Goal: Information Seeking & Learning: Learn about a topic

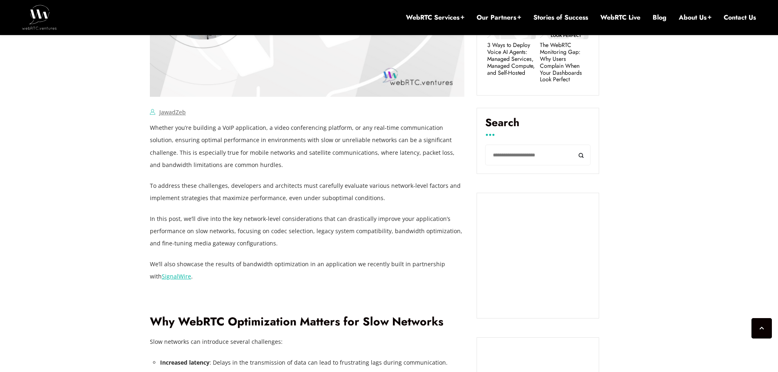
scroll to position [498, 0]
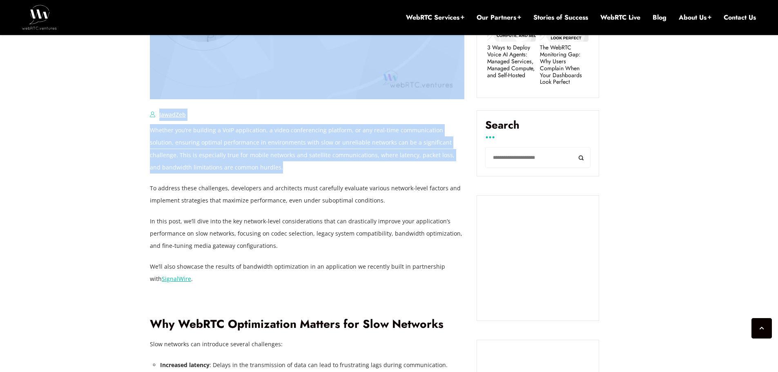
drag, startPoint x: 185, startPoint y: 155, endPoint x: 115, endPoint y: 154, distance: 69.8
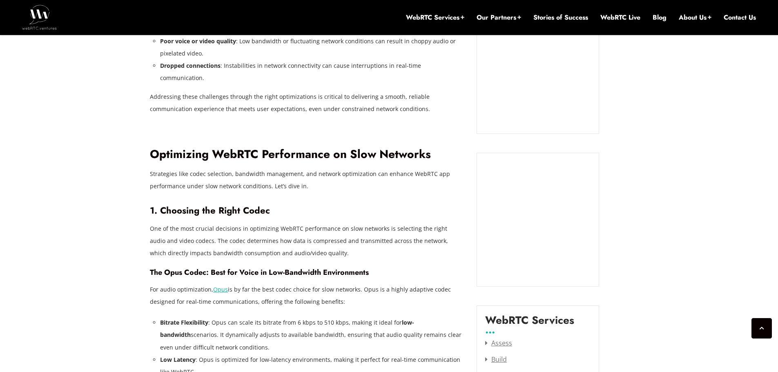
scroll to position [866, 0]
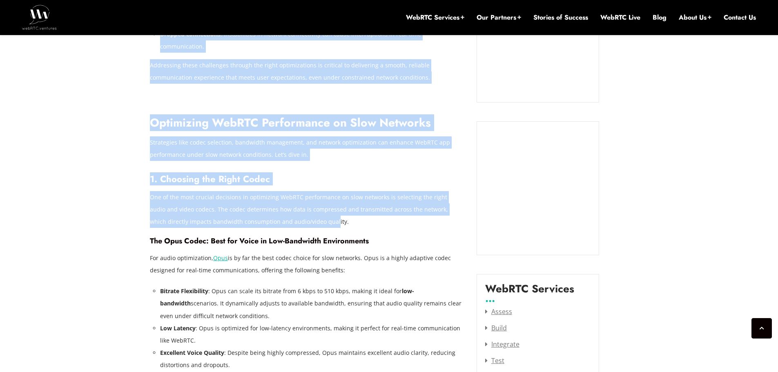
drag, startPoint x: 135, startPoint y: 169, endPoint x: 296, endPoint y: 204, distance: 164.7
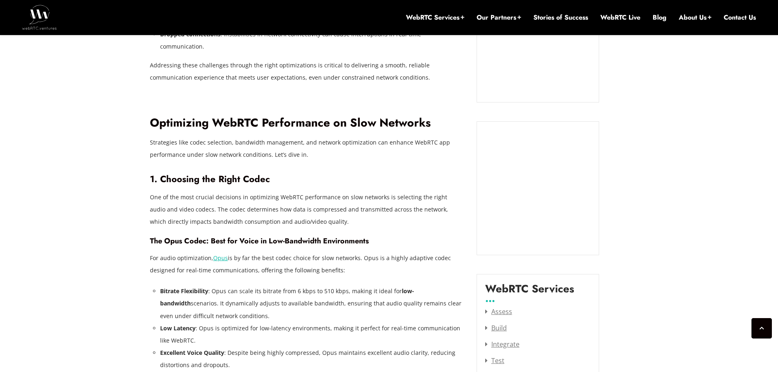
click at [330, 212] on p "One of the most crucial decisions in optimizing WebRTC performance on slow netw…" at bounding box center [307, 209] width 314 height 37
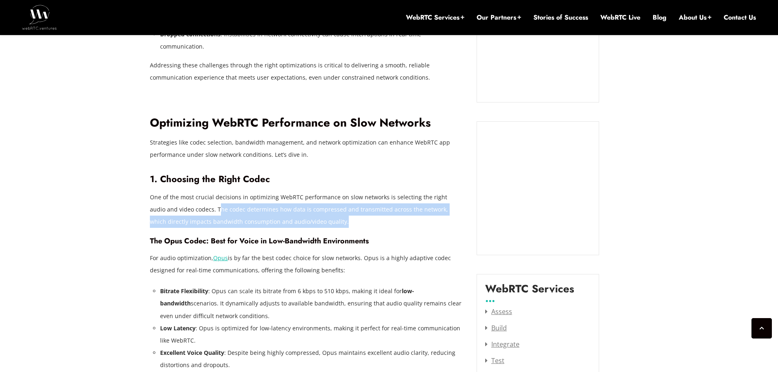
drag, startPoint x: 332, startPoint y: 211, endPoint x: 194, endPoint y: 197, distance: 138.7
click at [199, 194] on p "One of the most crucial decisions in optimizing WebRTC performance on slow netw…" at bounding box center [307, 209] width 314 height 37
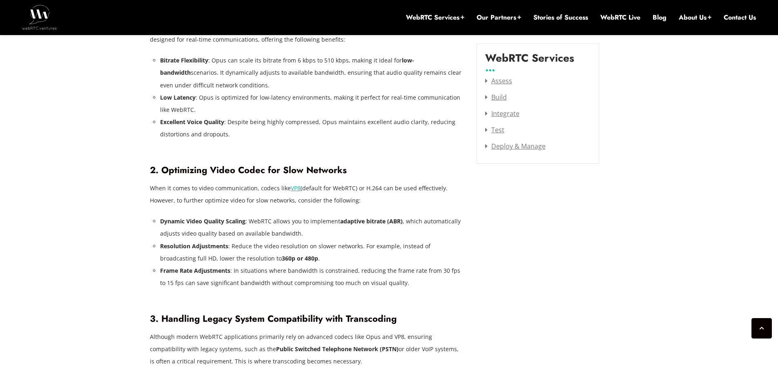
scroll to position [1151, 0]
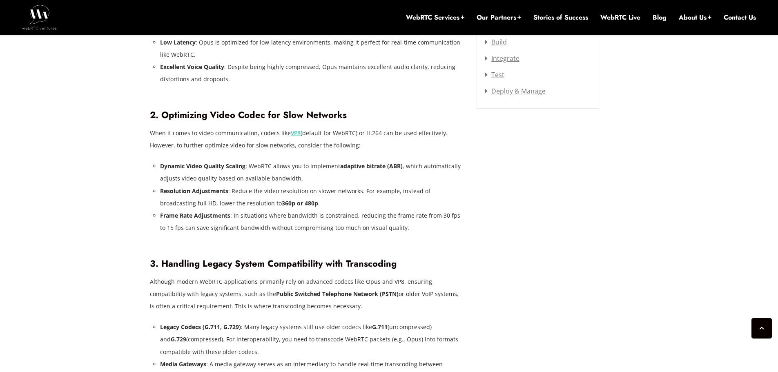
drag, startPoint x: 142, startPoint y: 105, endPoint x: 477, endPoint y: 211, distance: 352.1
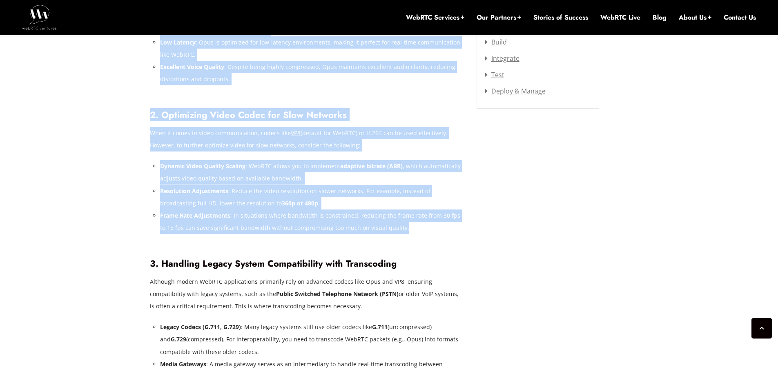
drag, startPoint x: 463, startPoint y: 212, endPoint x: 106, endPoint y: 189, distance: 357.2
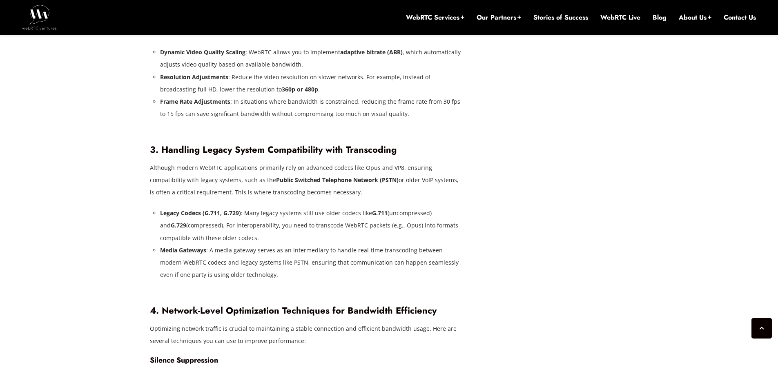
scroll to position [1274, 0]
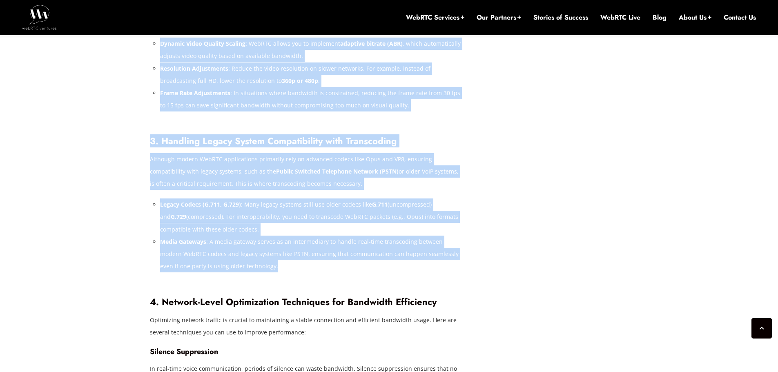
drag, startPoint x: 301, startPoint y: 167, endPoint x: 412, endPoint y: 249, distance: 138.9
click at [419, 252] on div "[DATE] JawadZeb Comments Off on Optimizing WebRTC Performance on Slow Networks:…" at bounding box center [389, 301] width 778 height 2446
click at [272, 254] on li "Media Gateways : A media gateway serves as an intermediary to handle real-time …" at bounding box center [312, 254] width 304 height 37
click at [271, 253] on li "Media Gateways : A media gateway serves as an intermediary to handle real-time …" at bounding box center [312, 254] width 304 height 37
click at [240, 249] on li "Media Gateways : A media gateway serves as an intermediary to handle real-time …" at bounding box center [312, 254] width 304 height 37
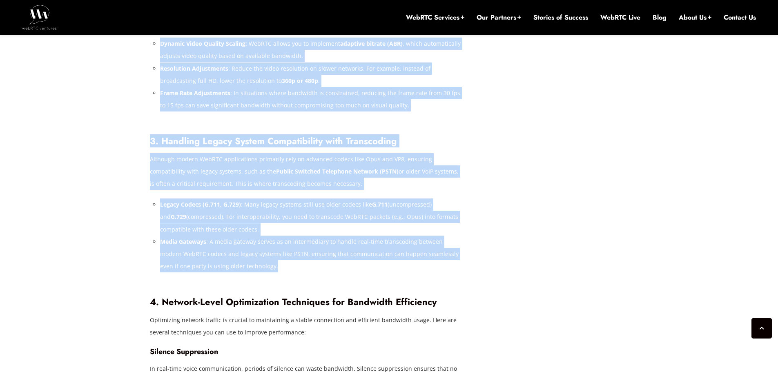
click at [209, 236] on li "Media Gateways : A media gateway serves as an intermediary to handle real-time …" at bounding box center [312, 254] width 304 height 37
click at [289, 205] on li "Legacy Codecs (G.711, G.729) : Many legacy systems still use older codecs like …" at bounding box center [312, 216] width 304 height 37
drag, startPoint x: 161, startPoint y: 191, endPoint x: 257, endPoint y: 217, distance: 99.8
click at [257, 217] on li "Legacy Codecs (G.711, G.729) : Many legacy systems still use older codecs like …" at bounding box center [312, 216] width 304 height 37
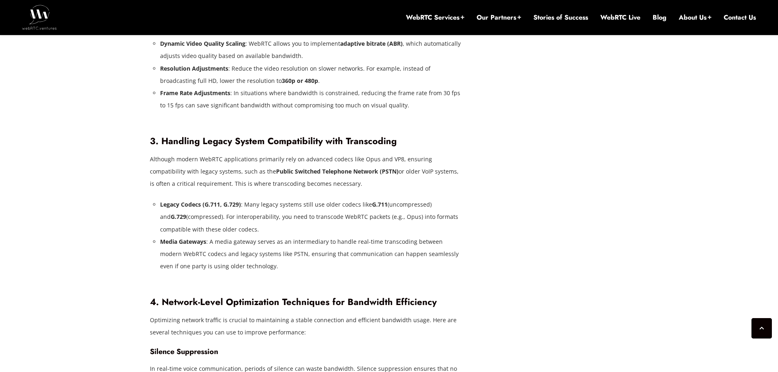
click at [246, 243] on li "Media Gateways : A media gateway serves as an intermediary to handle real-time …" at bounding box center [312, 254] width 304 height 37
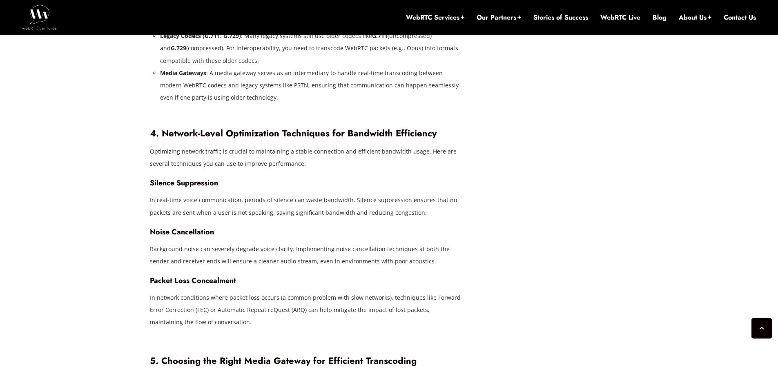
scroll to position [1478, 0]
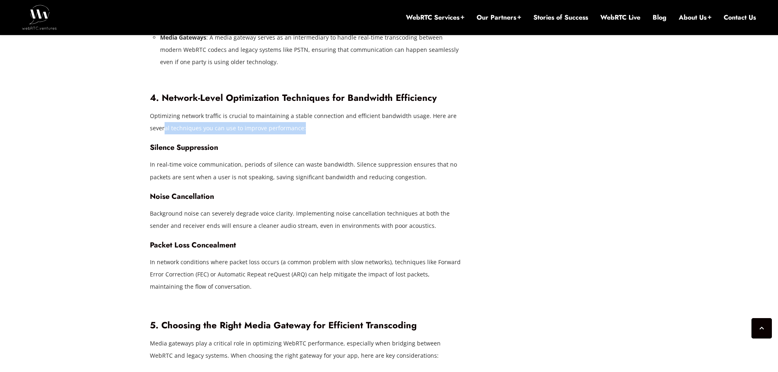
drag, startPoint x: 326, startPoint y: 118, endPoint x: 128, endPoint y: 138, distance: 198.6
click at [149, 111] on div "[DATE] JawadZeb Comments Off on Optimizing WebRTC Performance on Slow Networks:…" at bounding box center [389, 97] width 488 height 2348
drag, startPoint x: 104, startPoint y: 157, endPoint x: 104, endPoint y: 180, distance: 22.9
click at [104, 158] on div "[DATE] JawadZeb Comments Off on Optimizing WebRTC Performance on Slow Networks:…" at bounding box center [389, 97] width 778 height 2446
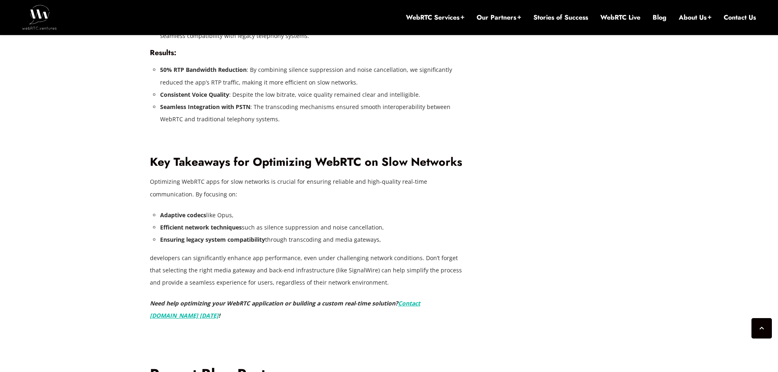
scroll to position [1764, 0]
